Goal: Task Accomplishment & Management: Use online tool/utility

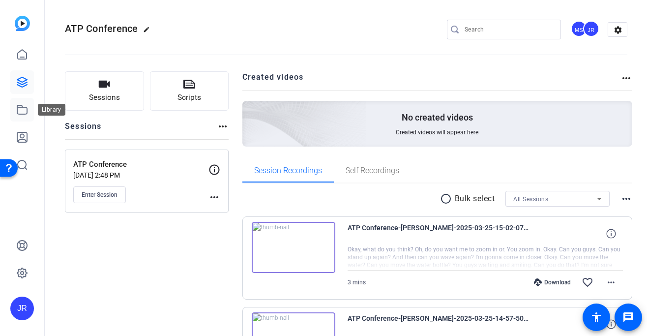
click at [23, 112] on icon at bounding box center [22, 110] width 12 height 12
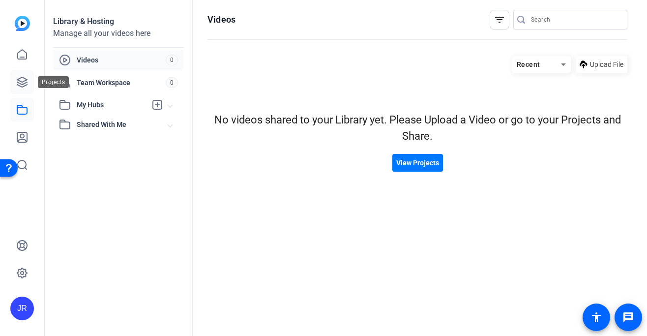
click at [26, 80] on icon at bounding box center [22, 82] width 10 height 10
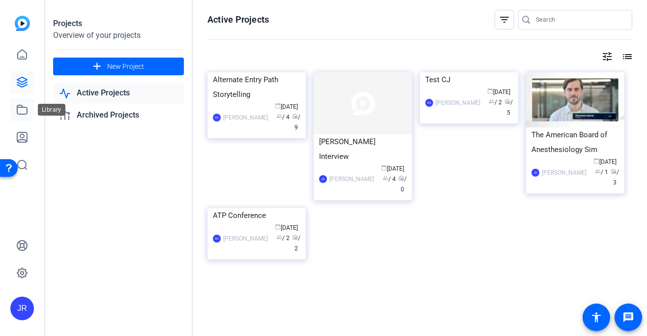
click at [16, 109] on icon at bounding box center [22, 110] width 12 height 12
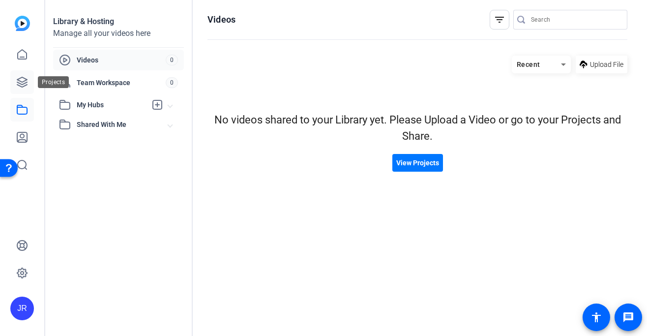
click at [23, 81] on icon at bounding box center [22, 82] width 10 height 10
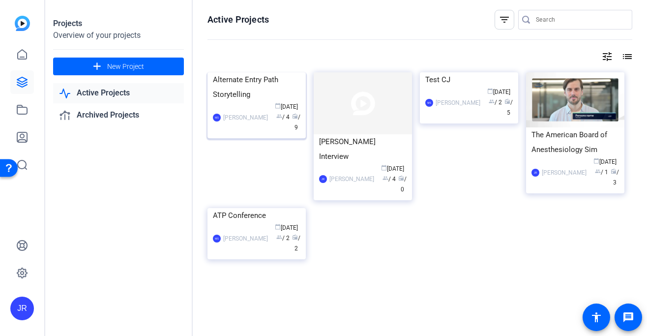
click at [245, 102] on div "Alternate Entry Path Storytelling" at bounding box center [257, 87] width 88 height 30
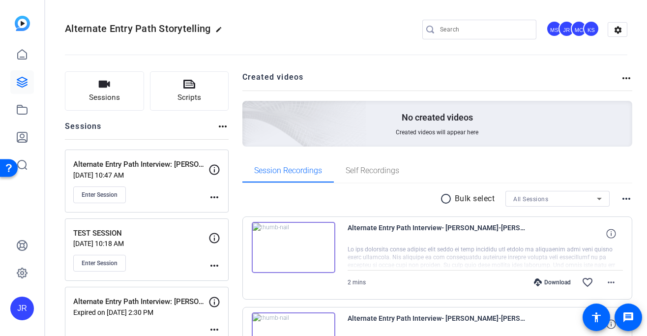
scroll to position [72, 0]
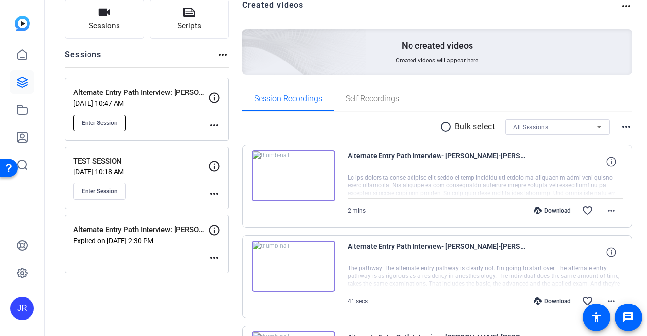
click at [113, 124] on span "Enter Session" at bounding box center [100, 123] width 36 height 8
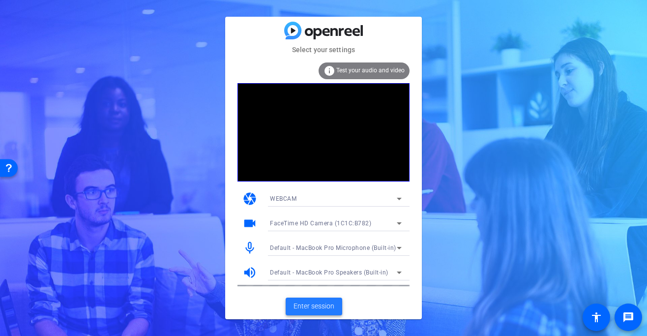
click at [327, 307] on span "Enter session" at bounding box center [314, 306] width 41 height 10
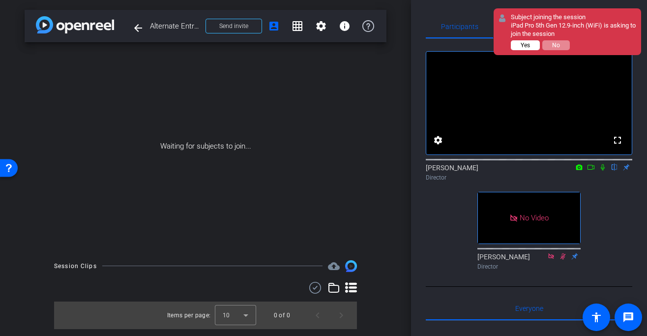
click at [526, 48] on span "Yes" at bounding box center [525, 45] width 9 height 7
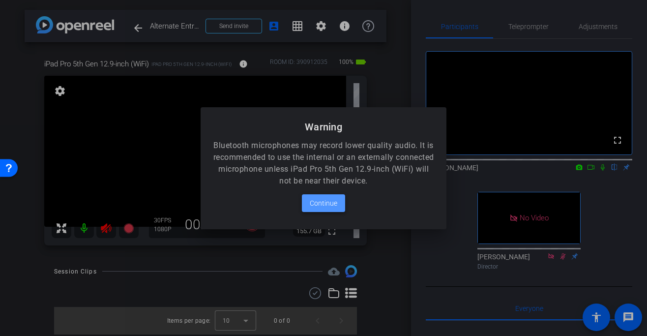
click at [325, 201] on span "Continue" at bounding box center [324, 203] width 28 height 12
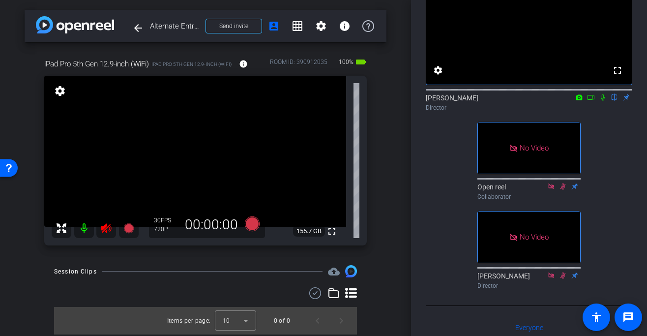
scroll to position [70, 0]
click at [107, 232] on icon at bounding box center [106, 228] width 10 height 10
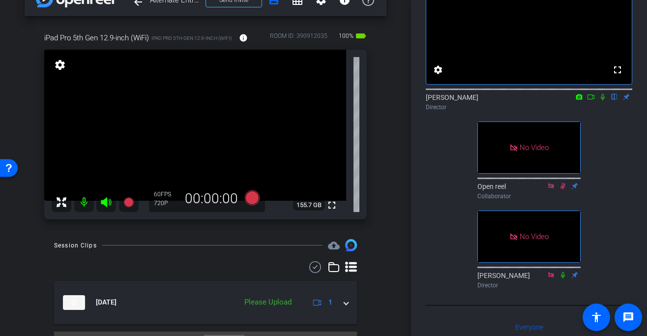
scroll to position [30, 0]
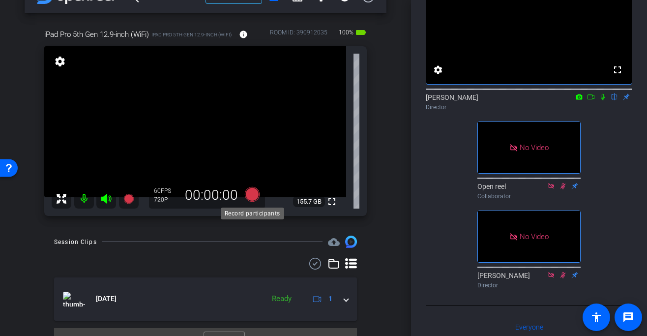
click at [247, 198] on icon at bounding box center [252, 194] width 15 height 15
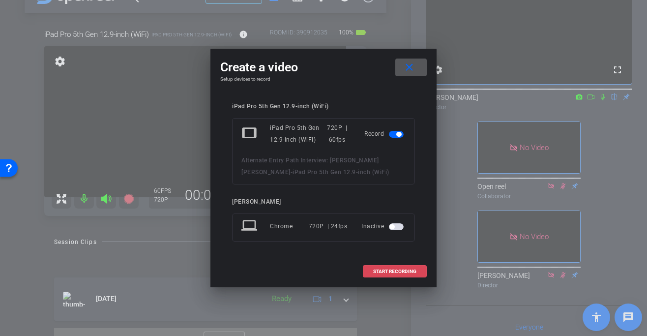
click at [418, 275] on span at bounding box center [395, 272] width 63 height 24
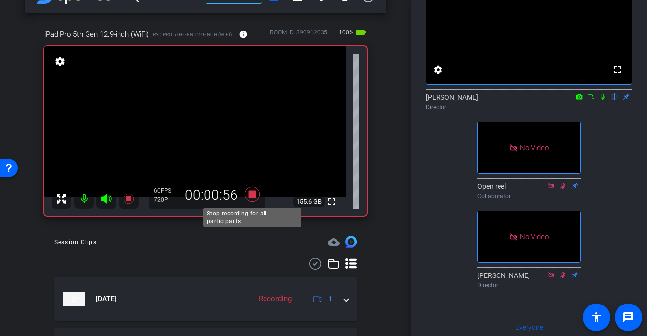
click at [254, 198] on icon at bounding box center [253, 194] width 24 height 18
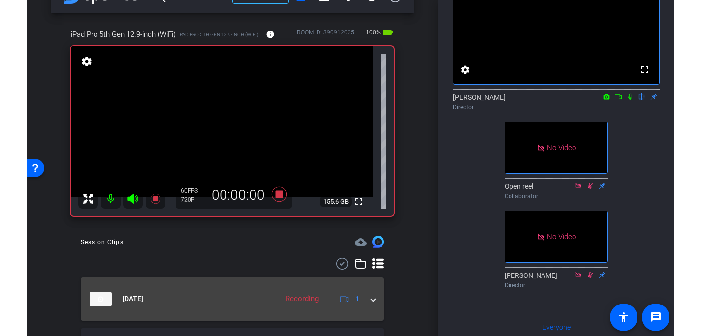
scroll to position [100, 0]
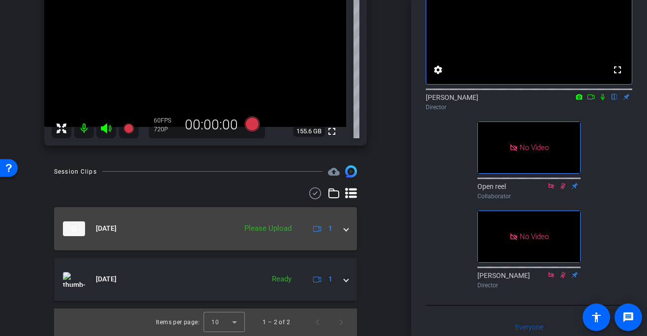
click at [265, 230] on div "Please Upload" at bounding box center [268, 228] width 57 height 11
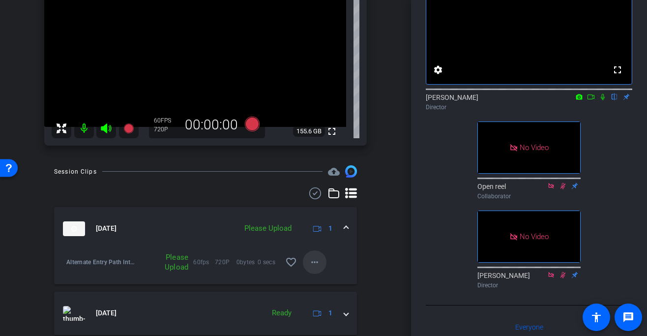
click at [309, 262] on mat-icon "more_horiz" at bounding box center [315, 262] width 12 height 12
click at [314, 282] on span "Upload" at bounding box center [330, 282] width 39 height 12
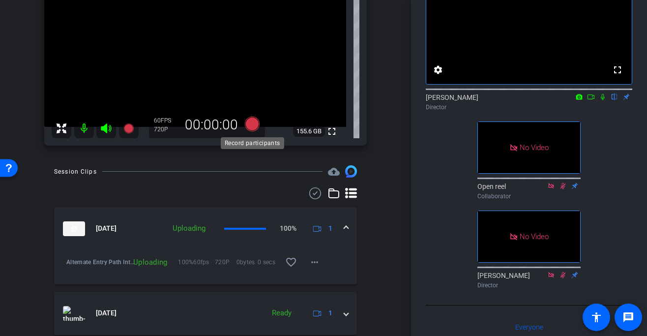
click at [250, 123] on icon at bounding box center [252, 124] width 15 height 15
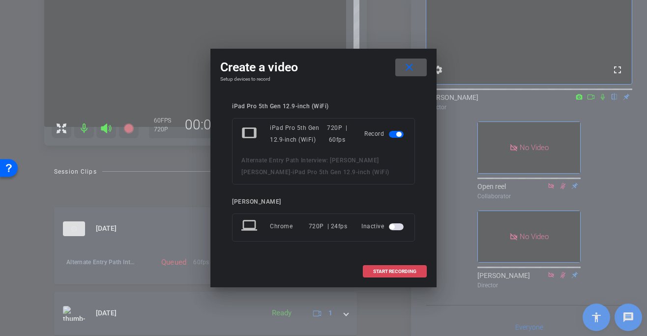
click at [396, 270] on span "START RECORDING" at bounding box center [394, 271] width 43 height 5
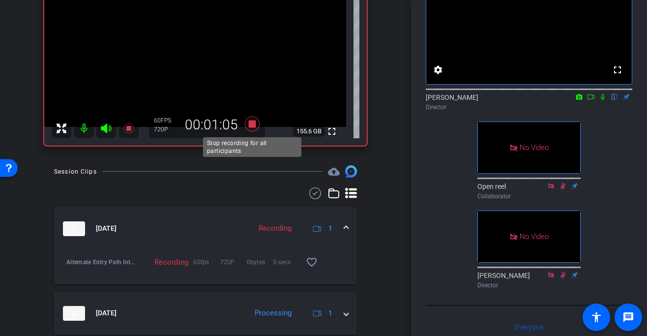
click at [254, 127] on icon at bounding box center [252, 124] width 15 height 15
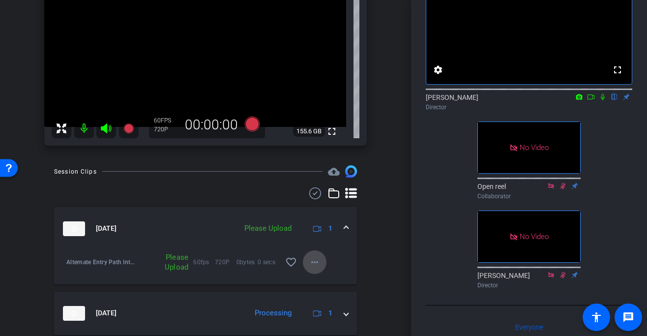
click at [315, 262] on mat-icon "more_horiz" at bounding box center [315, 262] width 12 height 12
click at [323, 279] on span "Upload" at bounding box center [330, 282] width 39 height 12
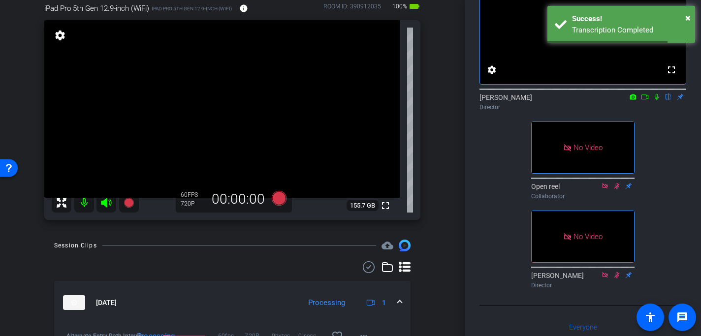
scroll to position [52, 0]
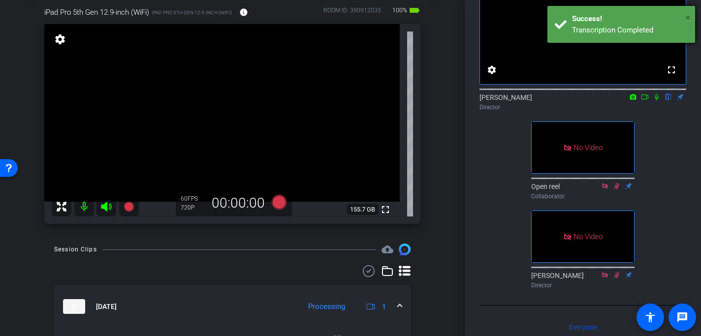
click at [647, 16] on span "×" at bounding box center [687, 18] width 5 height 12
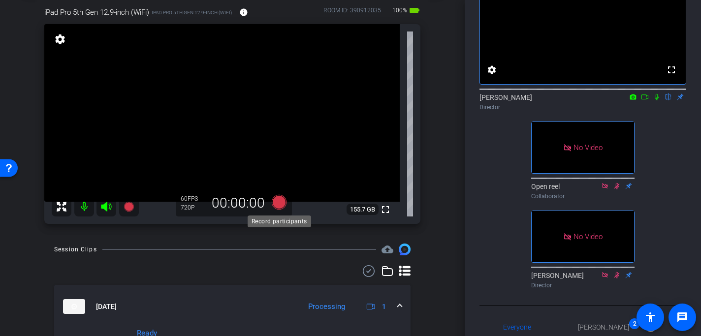
click at [280, 204] on icon at bounding box center [279, 202] width 15 height 15
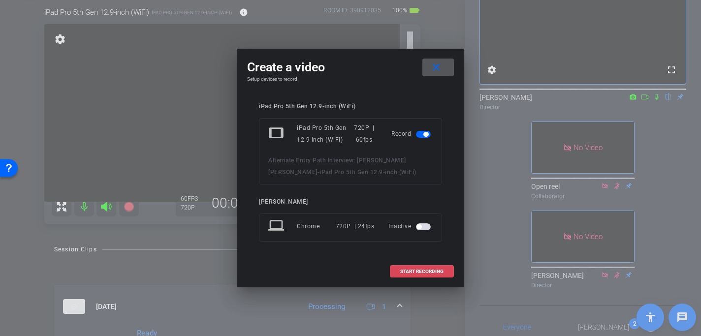
click at [403, 265] on span at bounding box center [421, 272] width 63 height 24
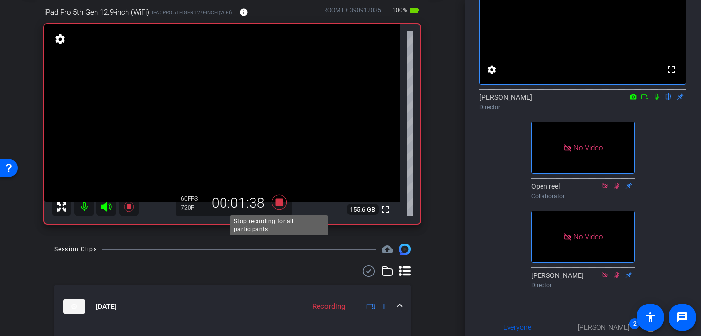
click at [276, 204] on icon at bounding box center [279, 202] width 15 height 15
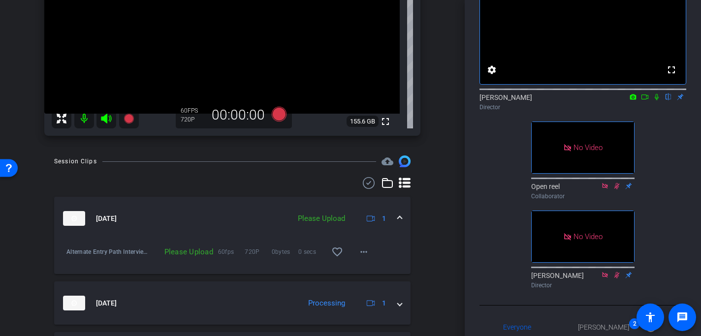
scroll to position [149, 0]
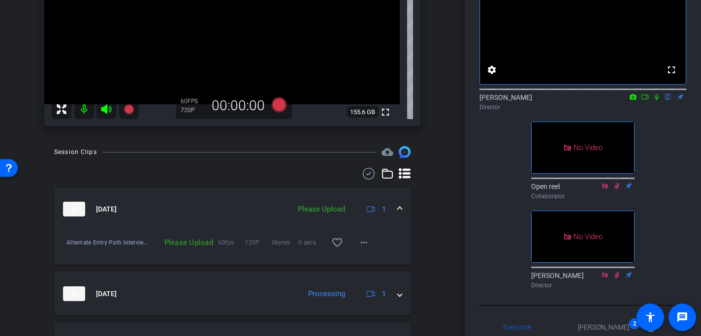
click at [399, 209] on span at bounding box center [400, 209] width 4 height 10
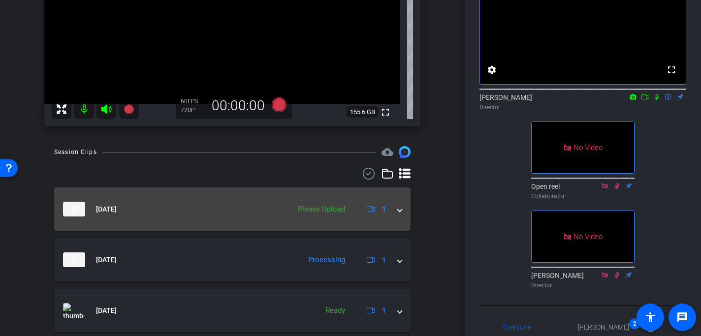
click at [399, 209] on span at bounding box center [400, 209] width 4 height 10
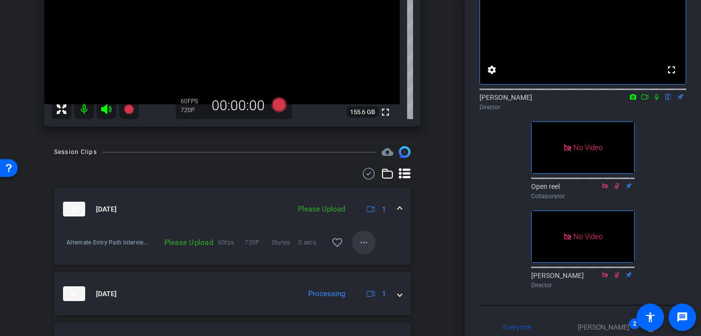
click at [364, 242] on mat-icon "more_horiz" at bounding box center [364, 243] width 12 height 12
click at [435, 217] on div at bounding box center [350, 168] width 701 height 336
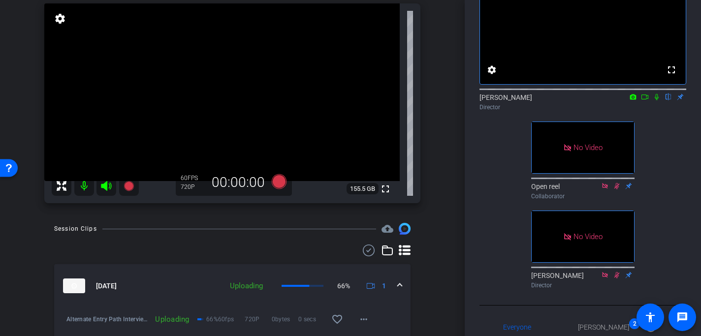
scroll to position [71, 0]
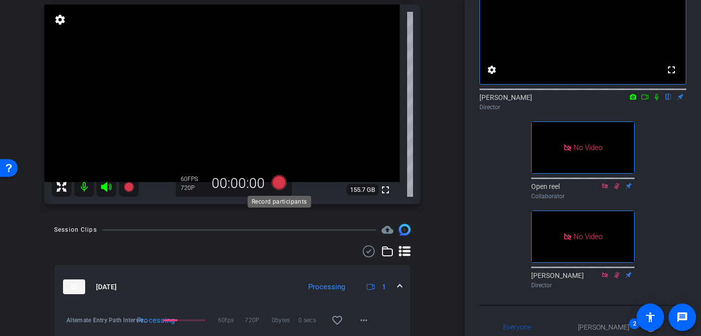
click at [280, 181] on icon at bounding box center [279, 182] width 15 height 15
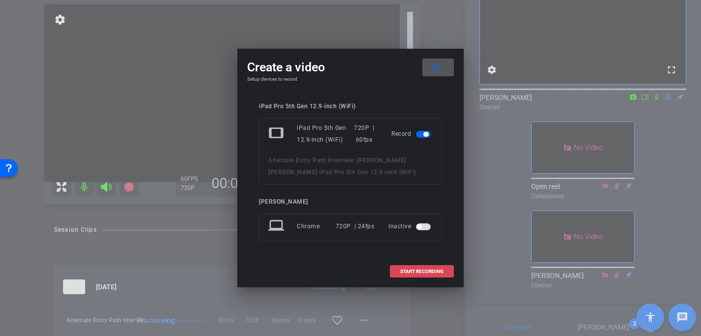
click at [418, 272] on span "START RECORDING" at bounding box center [421, 271] width 43 height 5
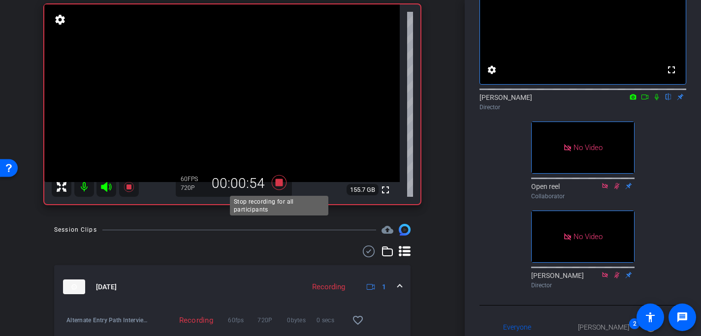
click at [278, 182] on icon at bounding box center [279, 182] width 15 height 15
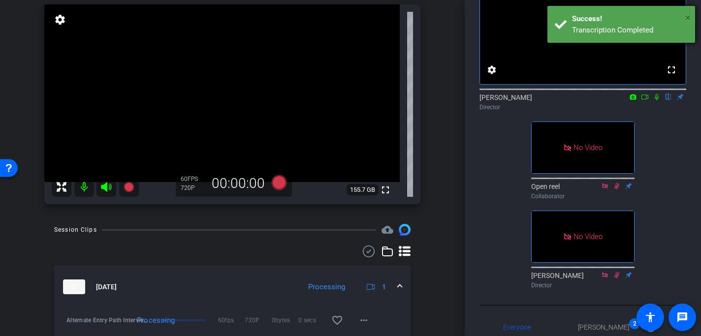
click at [647, 16] on span "×" at bounding box center [687, 18] width 5 height 12
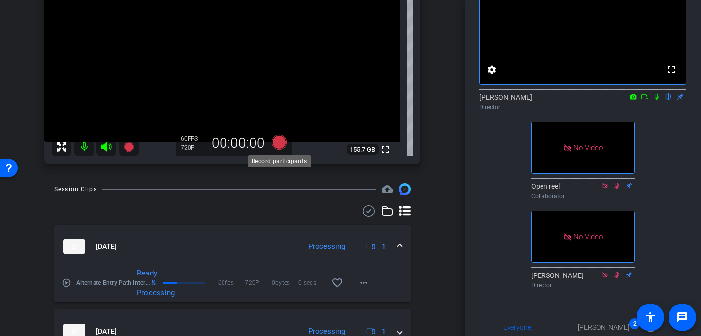
scroll to position [103, 0]
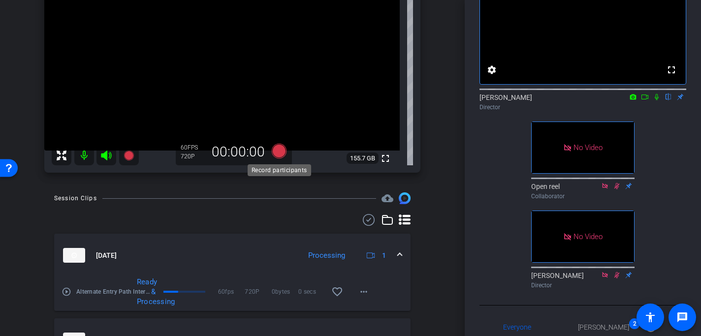
click at [280, 153] on icon at bounding box center [279, 151] width 15 height 15
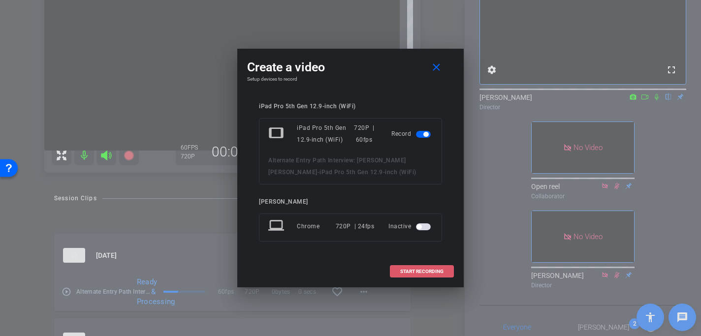
click at [434, 275] on span at bounding box center [421, 272] width 63 height 24
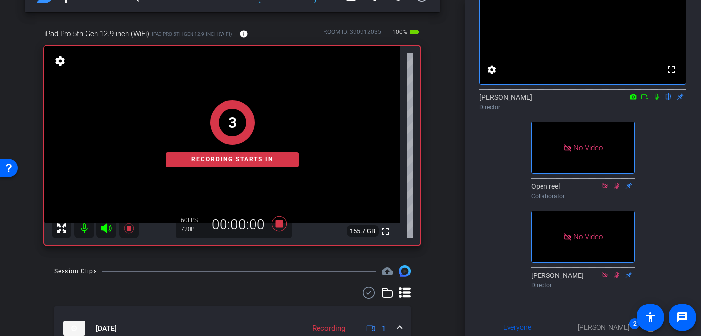
scroll to position [30, 0]
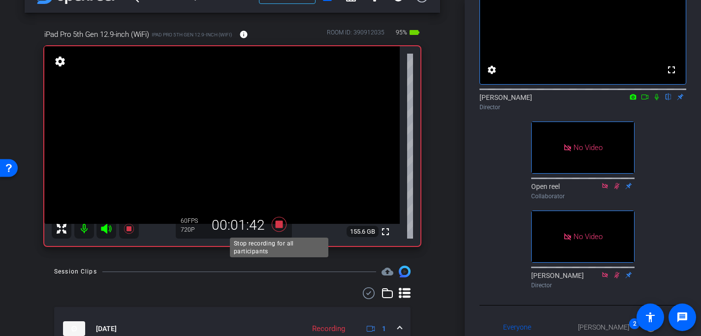
click at [277, 221] on icon at bounding box center [279, 224] width 15 height 15
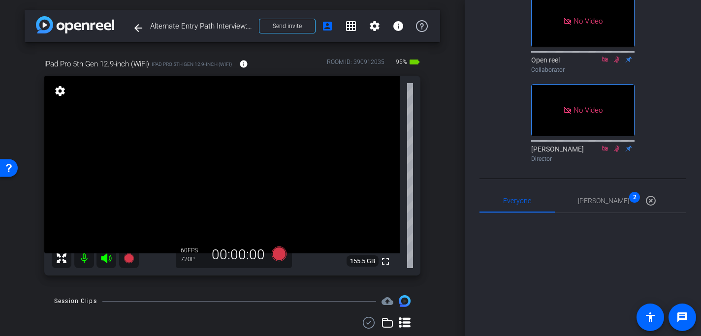
scroll to position [213, 0]
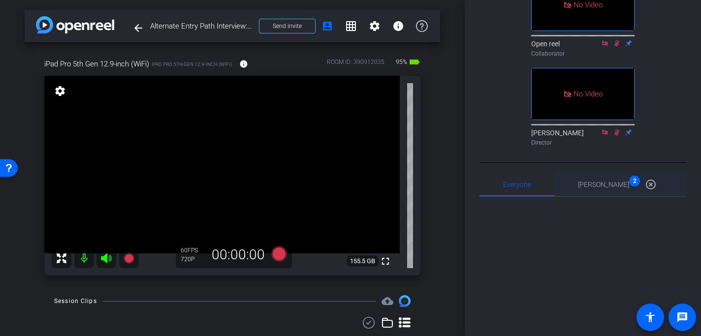
click at [608, 196] on div "[PERSON_NAME] 2 highlight_off" at bounding box center [620, 185] width 85 height 24
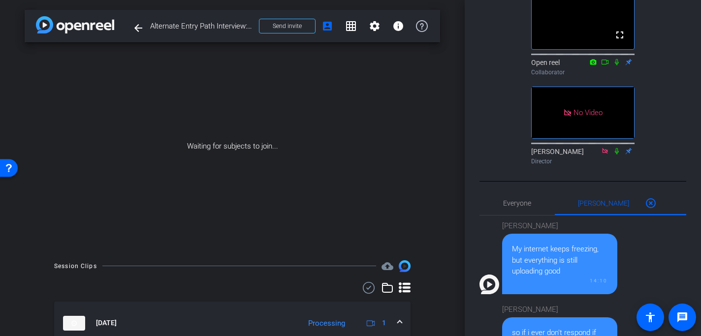
scroll to position [0, 0]
